Goal: Information Seeking & Learning: Check status

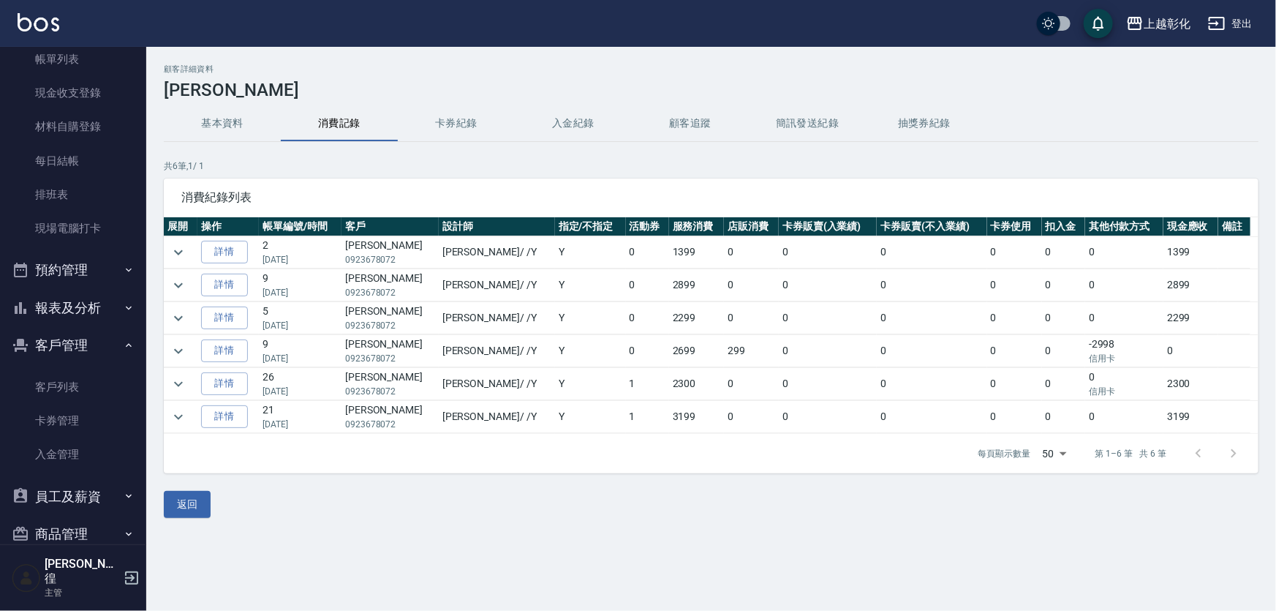
scroll to position [138, 0]
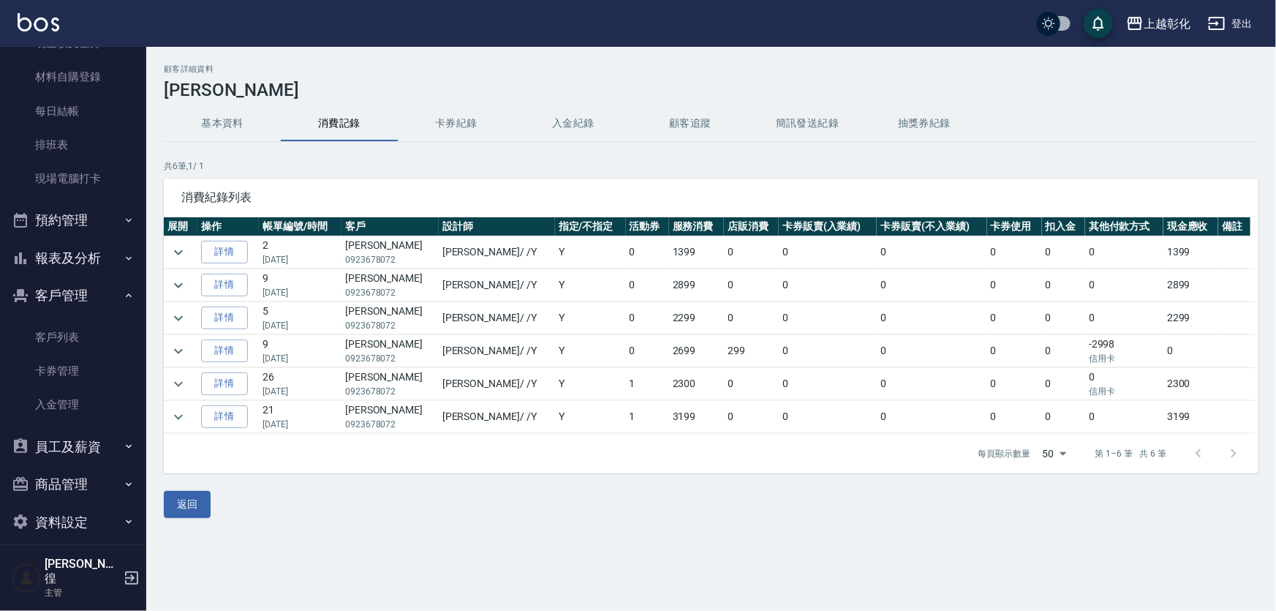
click at [87, 249] on button "報表及分析" at bounding box center [73, 258] width 135 height 38
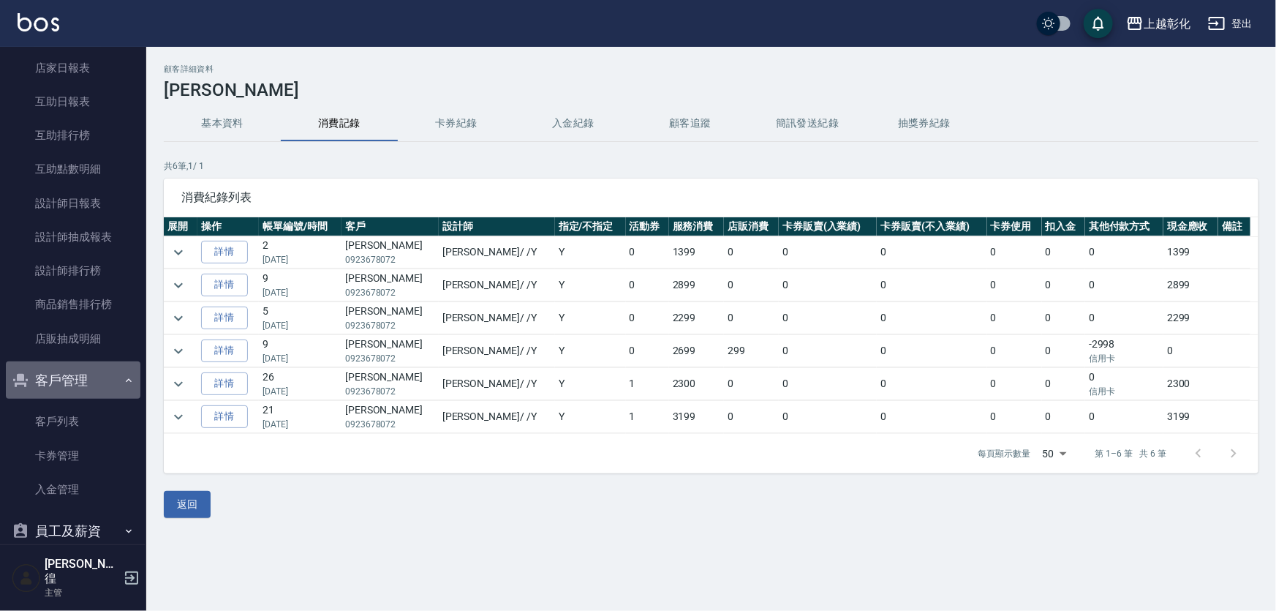
click at [95, 366] on button "客戶管理" at bounding box center [73, 380] width 135 height 38
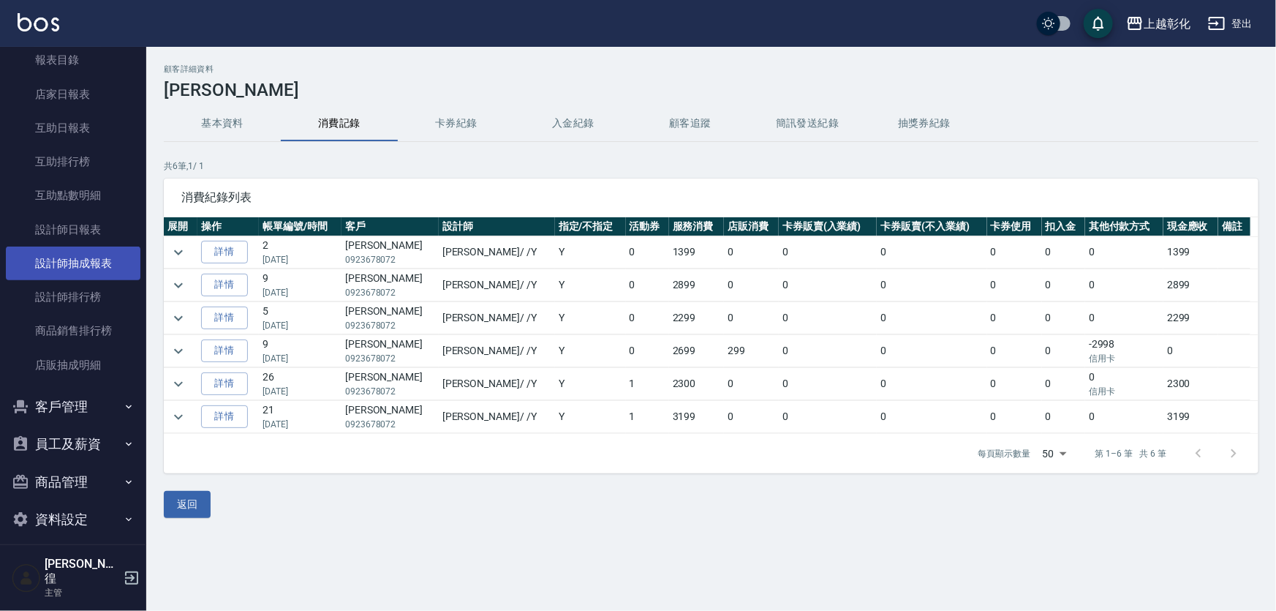
click at [79, 250] on link "設計師抽成報表" at bounding box center [73, 264] width 135 height 34
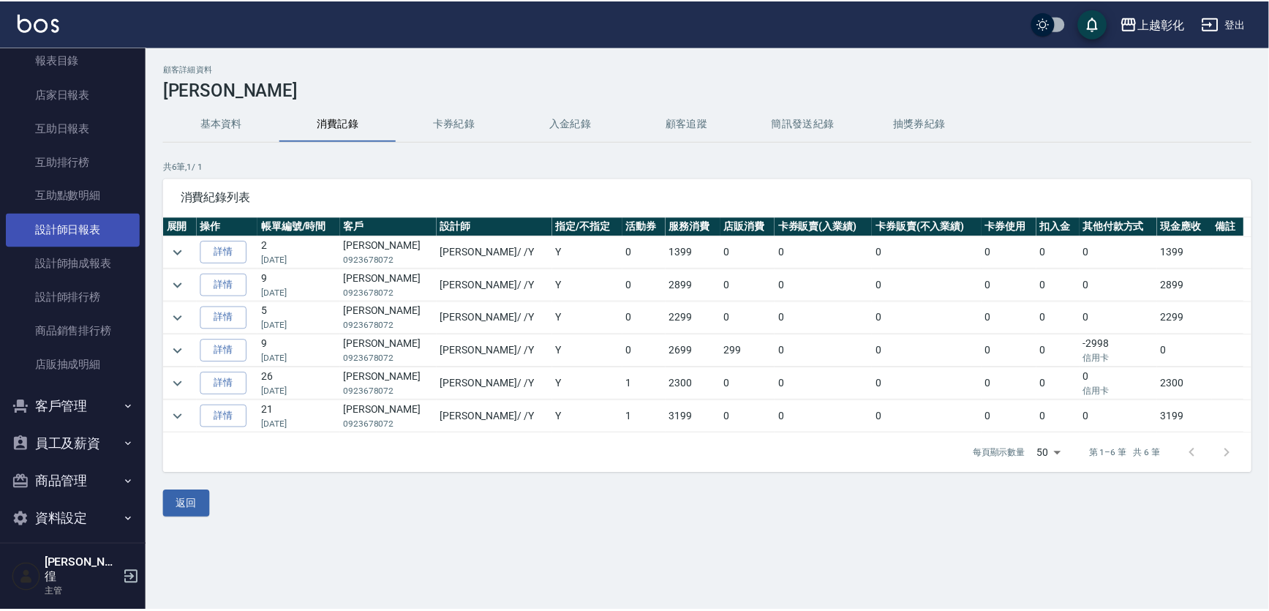
scroll to position [375, 0]
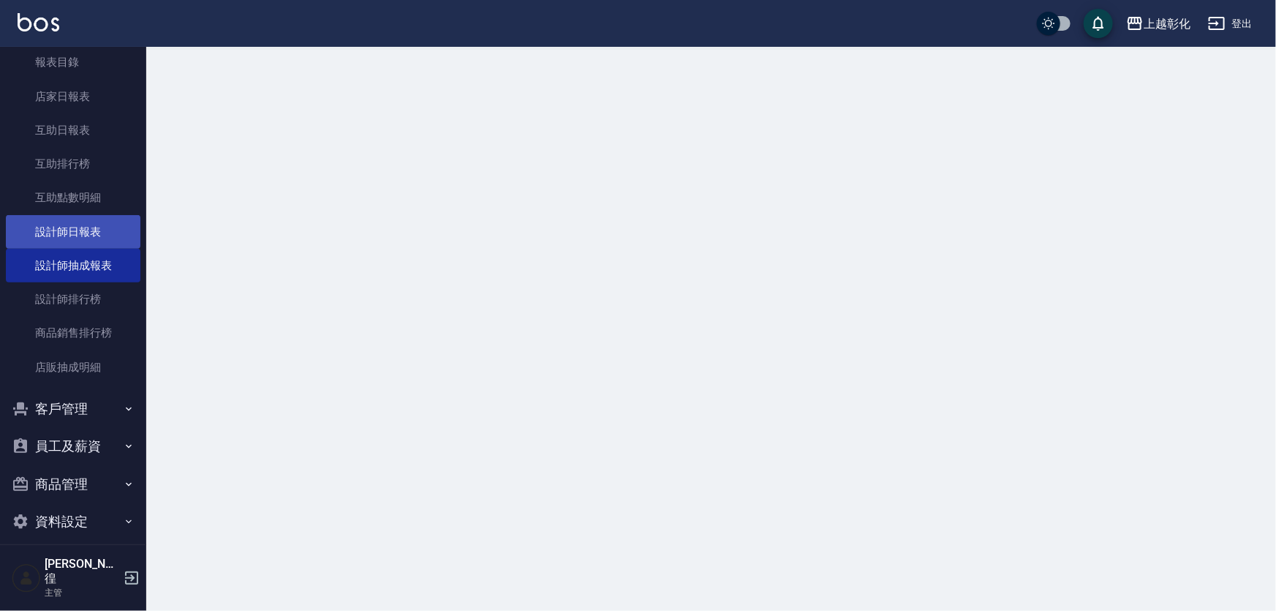
click at [79, 221] on link "設計師日報表" at bounding box center [73, 232] width 135 height 34
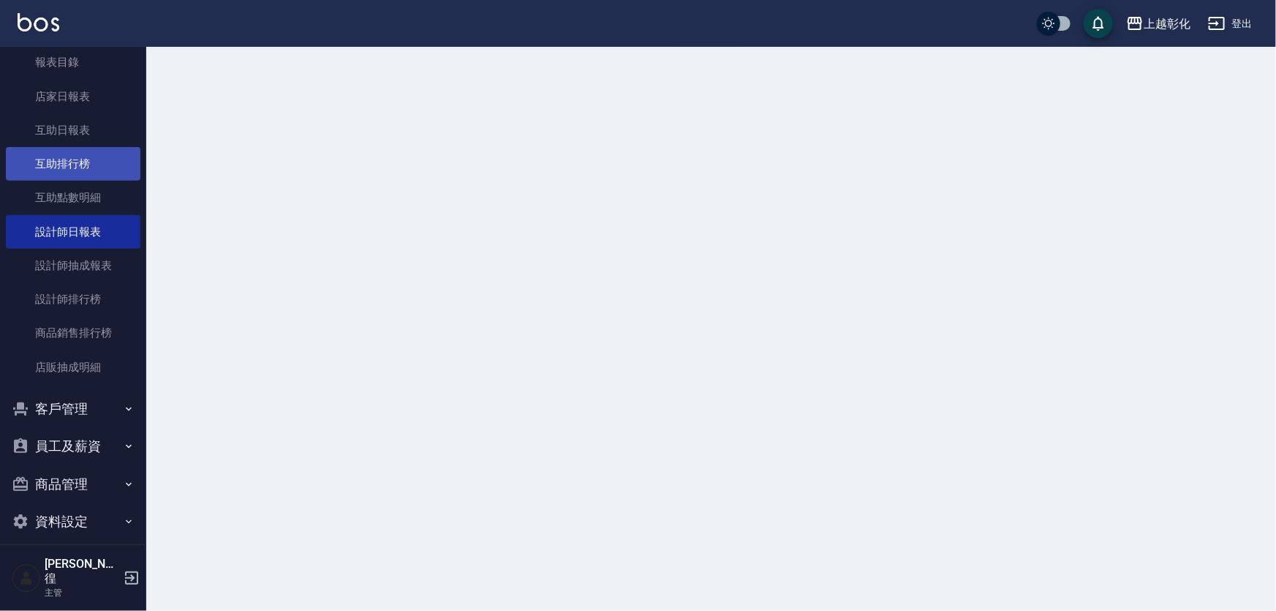
click at [74, 168] on link "互助排行榜" at bounding box center [73, 164] width 135 height 34
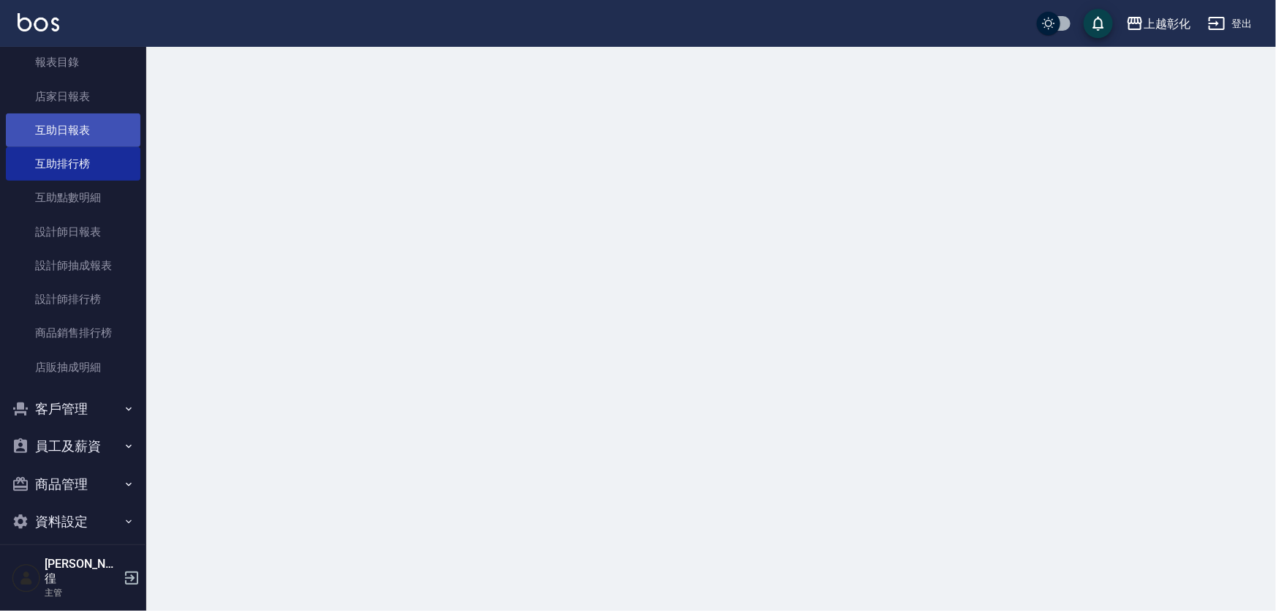
click at [72, 145] on link "互助日報表" at bounding box center [73, 130] width 135 height 34
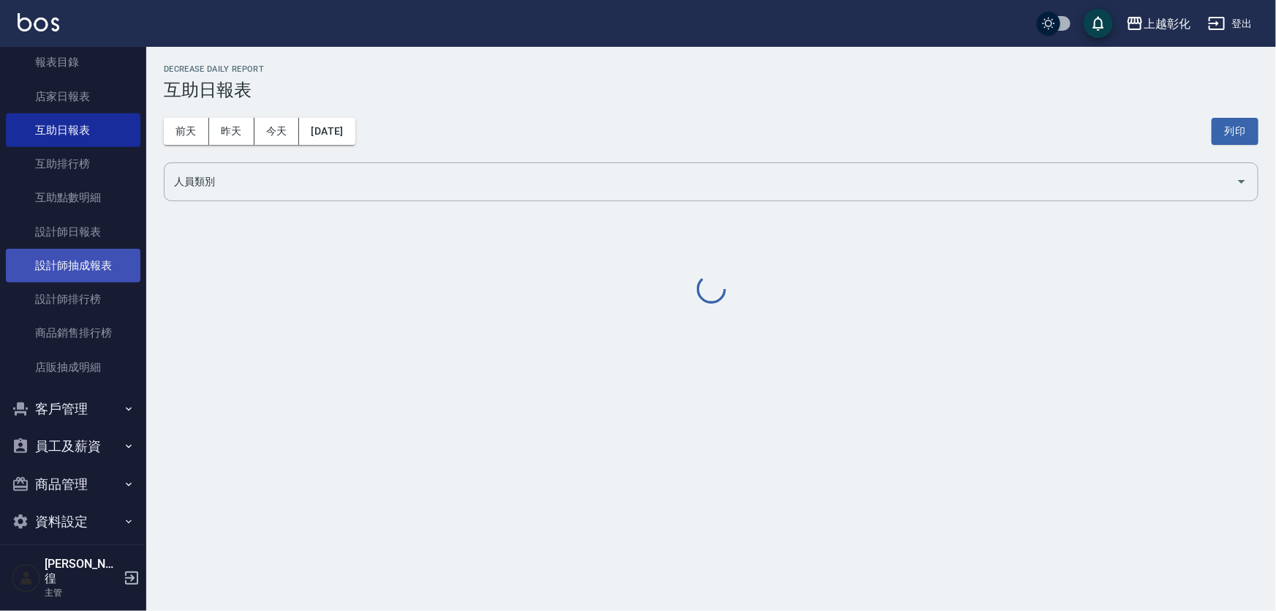
click at [80, 263] on link "設計師抽成報表" at bounding box center [73, 266] width 135 height 34
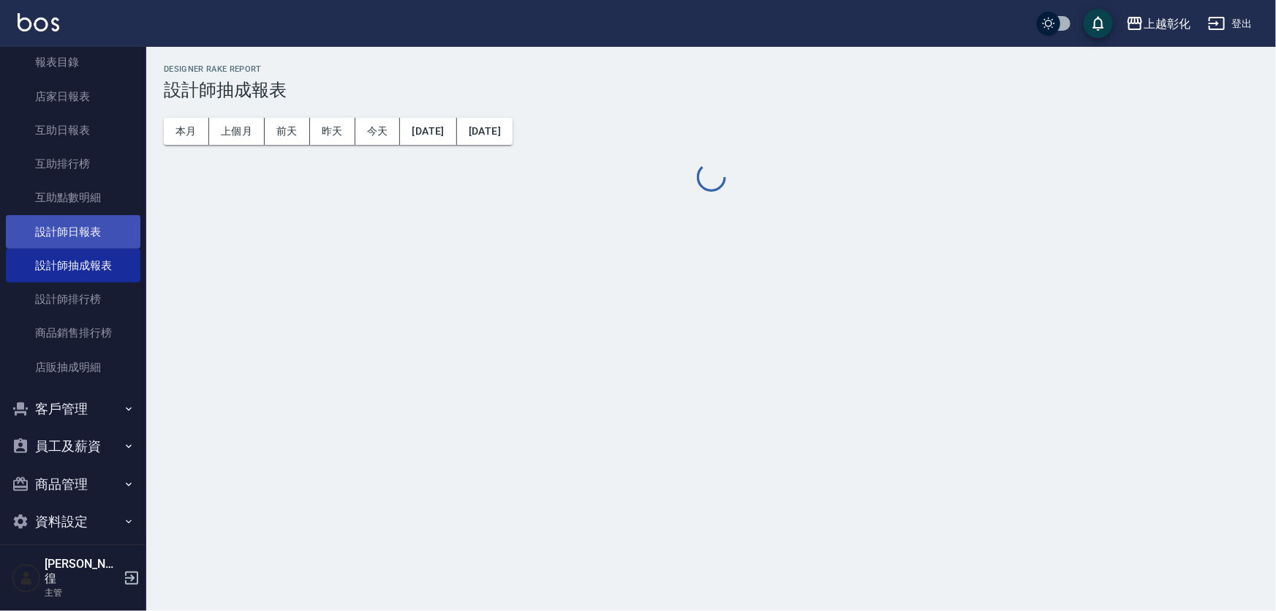
click at [80, 227] on link "設計師日報表" at bounding box center [73, 232] width 135 height 34
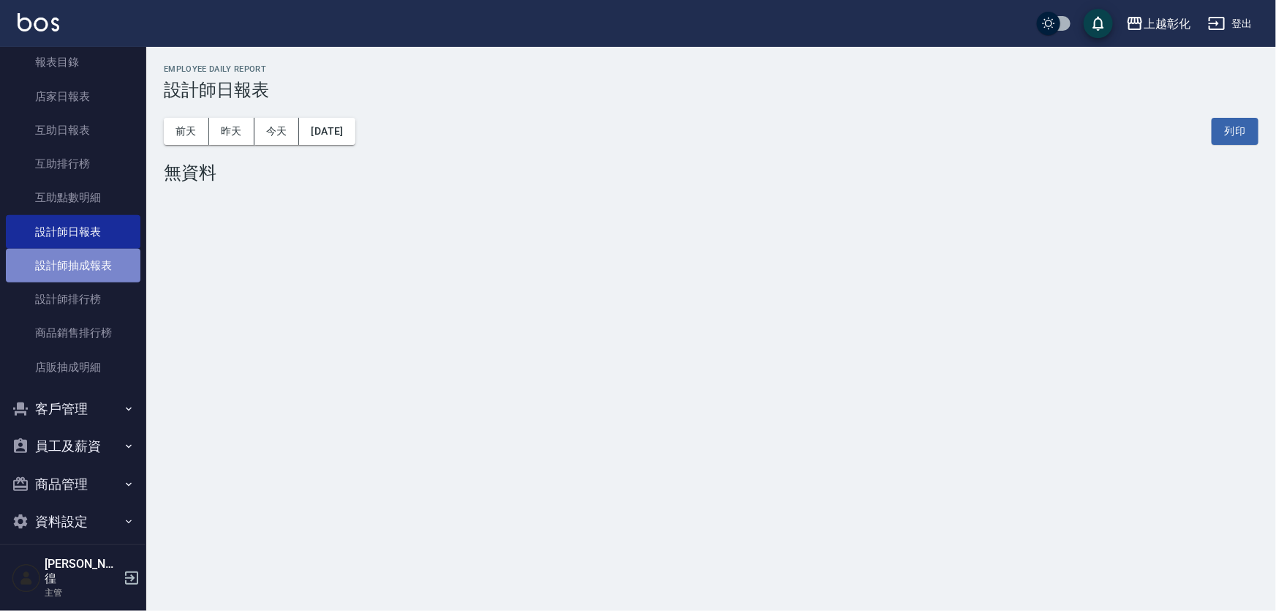
click at [130, 249] on link "設計師抽成報表" at bounding box center [73, 266] width 135 height 34
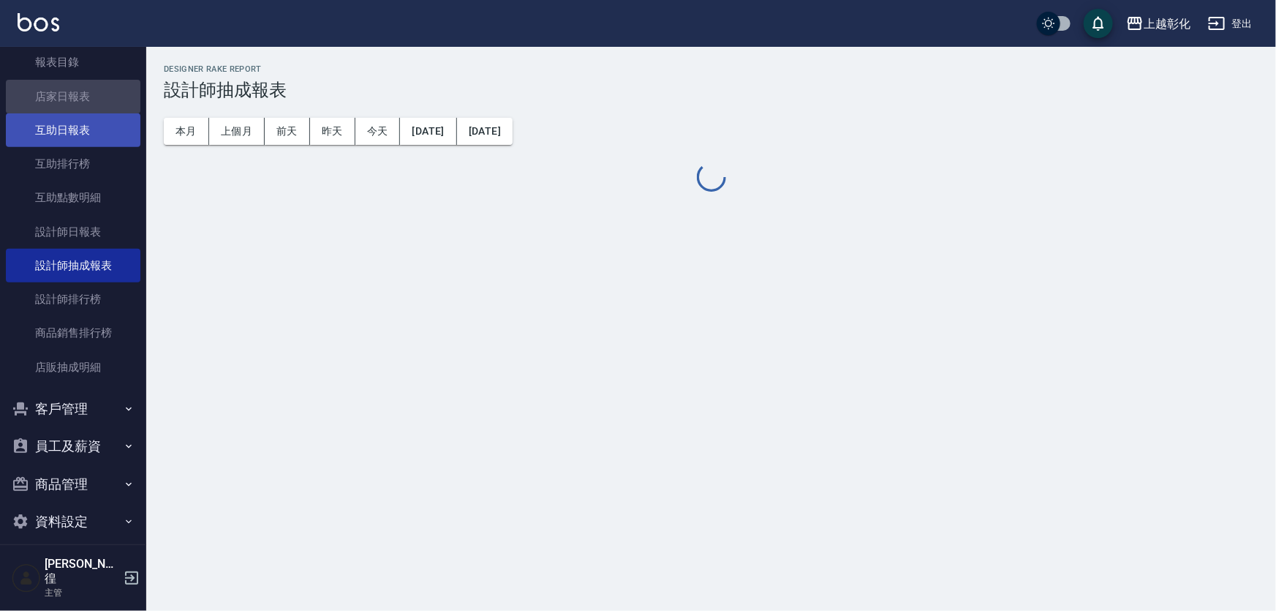
drag, startPoint x: 81, startPoint y: 94, endPoint x: 79, endPoint y: 130, distance: 36.6
click at [81, 95] on link "店家日報表" at bounding box center [73, 97] width 135 height 34
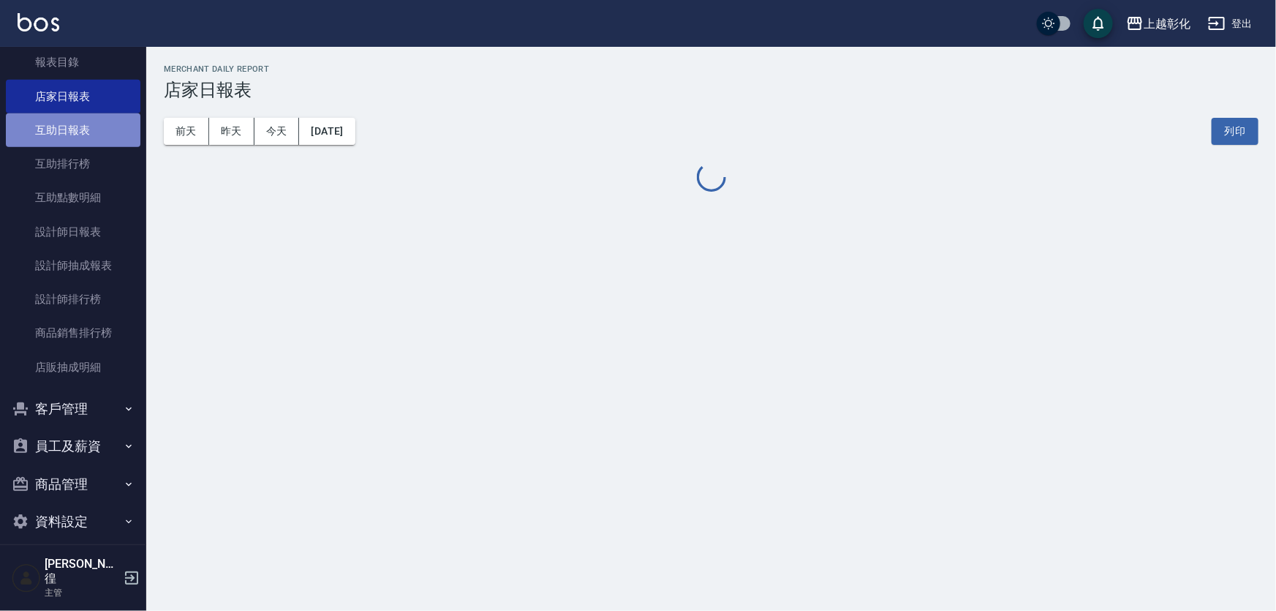
click at [78, 135] on link "互助日報表" at bounding box center [73, 130] width 135 height 34
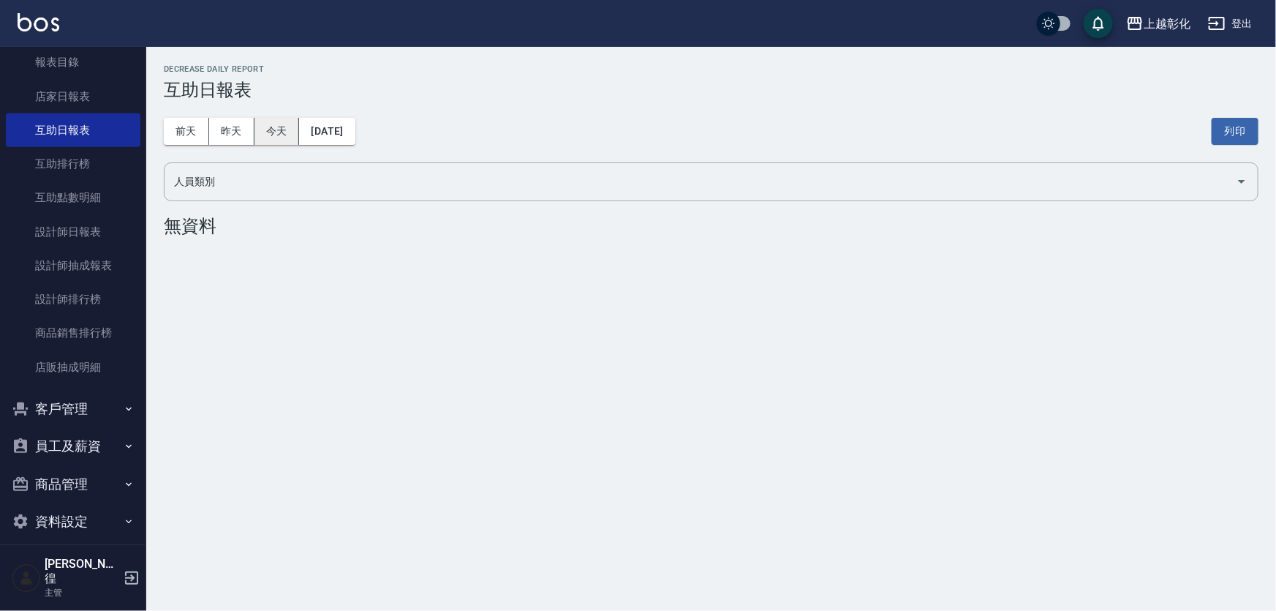
click at [255, 132] on button "今天" at bounding box center [277, 131] width 45 height 27
click at [220, 132] on button "昨天" at bounding box center [231, 131] width 45 height 27
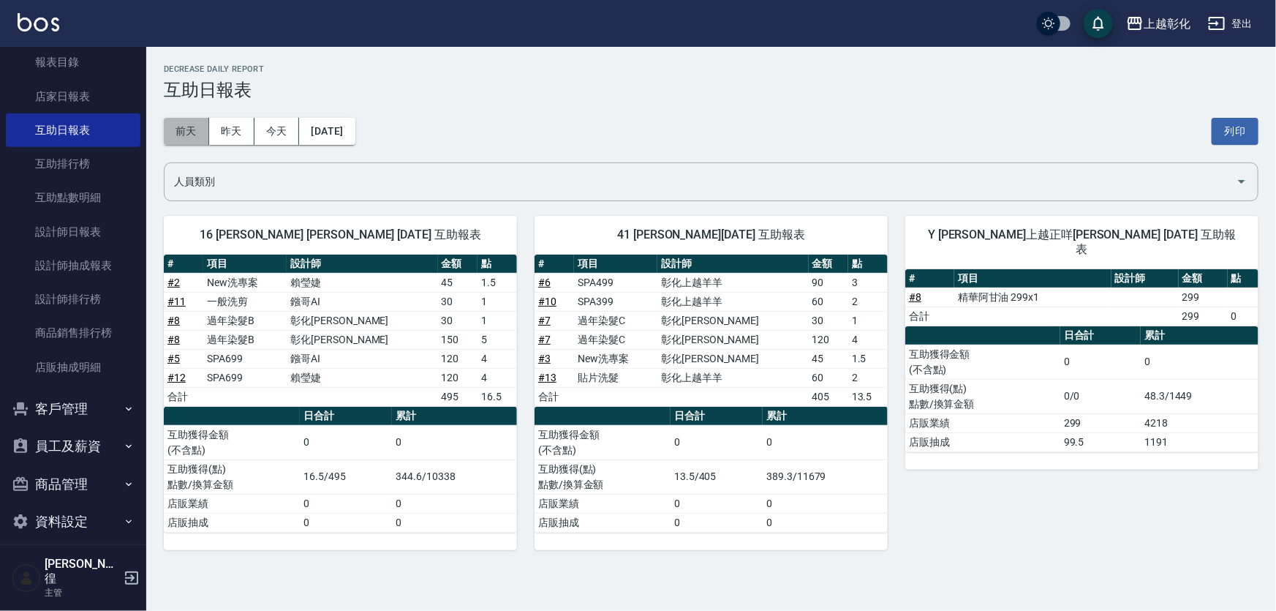
click at [199, 134] on button "前天" at bounding box center [186, 131] width 45 height 27
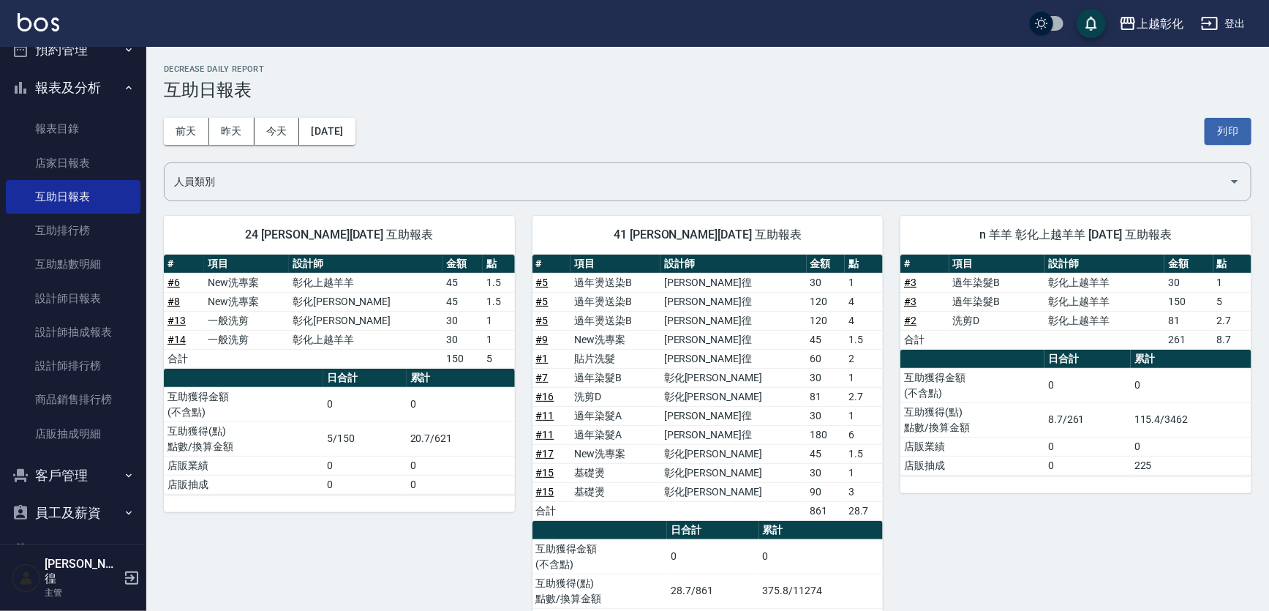
scroll to position [176, 0]
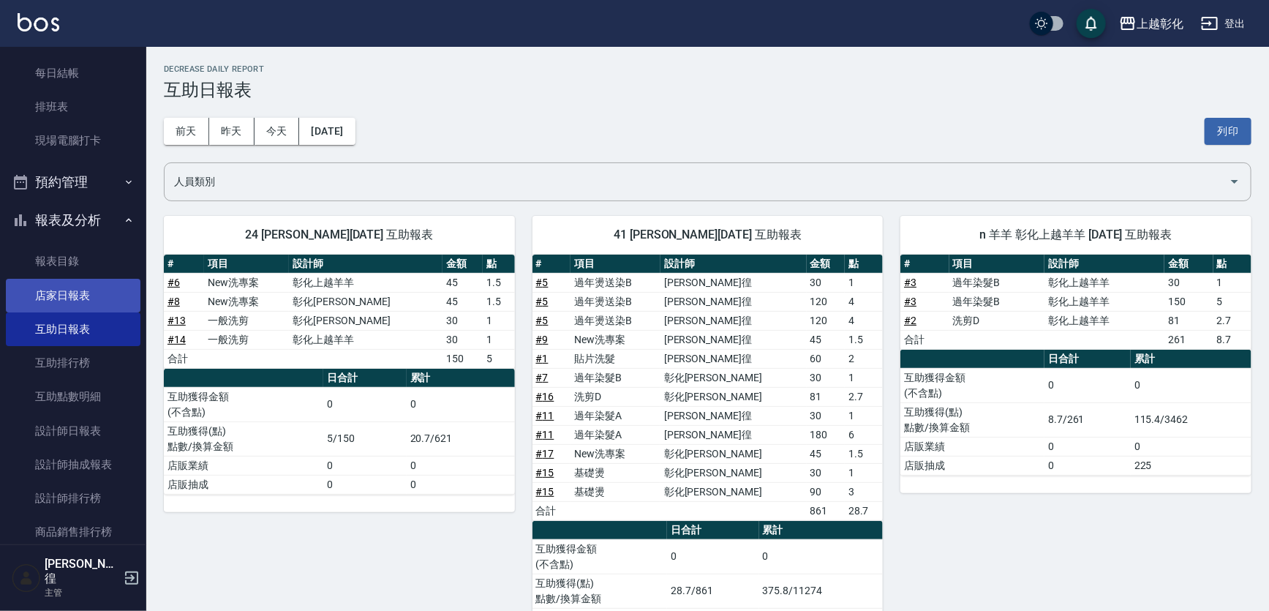
click at [99, 293] on link "店家日報表" at bounding box center [73, 296] width 135 height 34
